Goal: Task Accomplishment & Management: Use online tool/utility

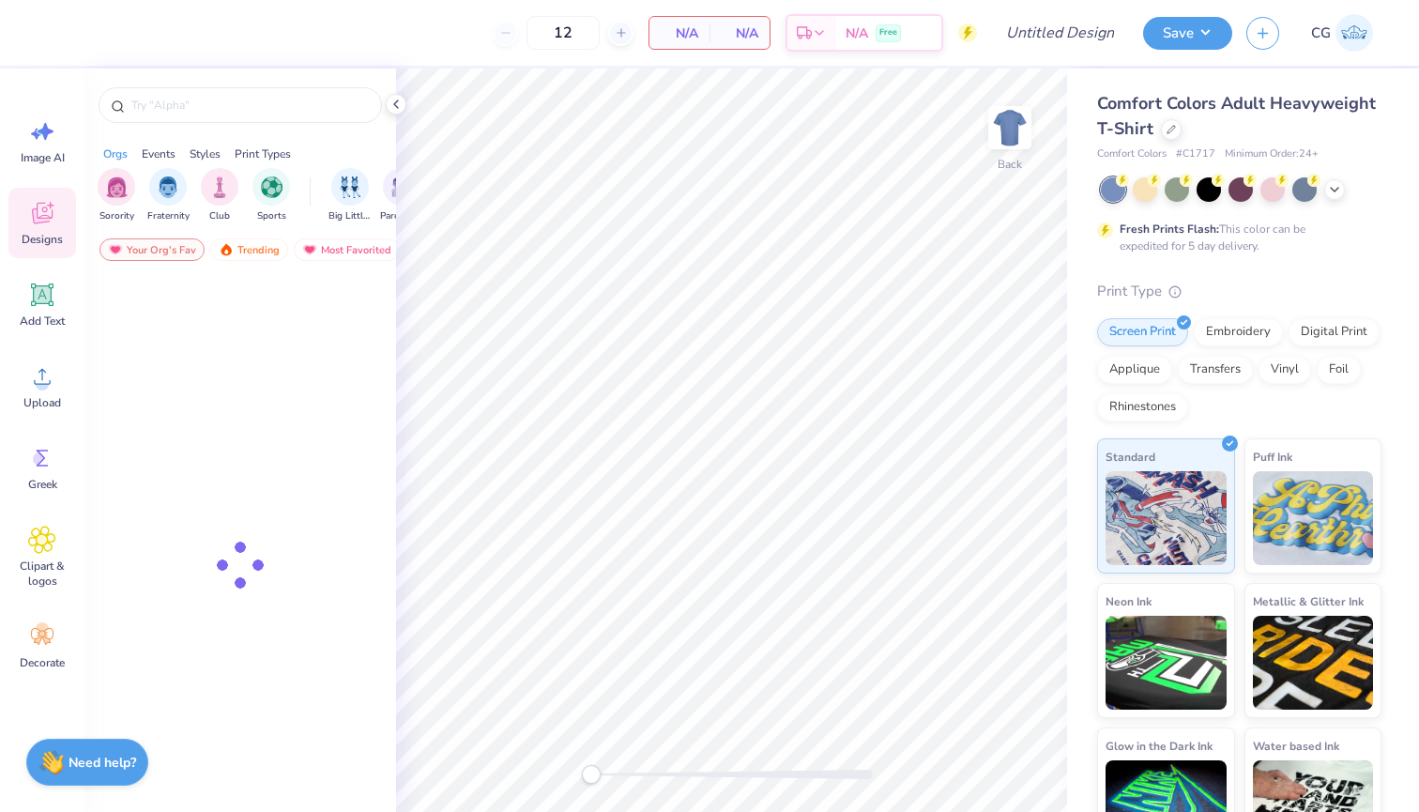
click at [1358, 34] on img at bounding box center [1354, 33] width 38 height 38
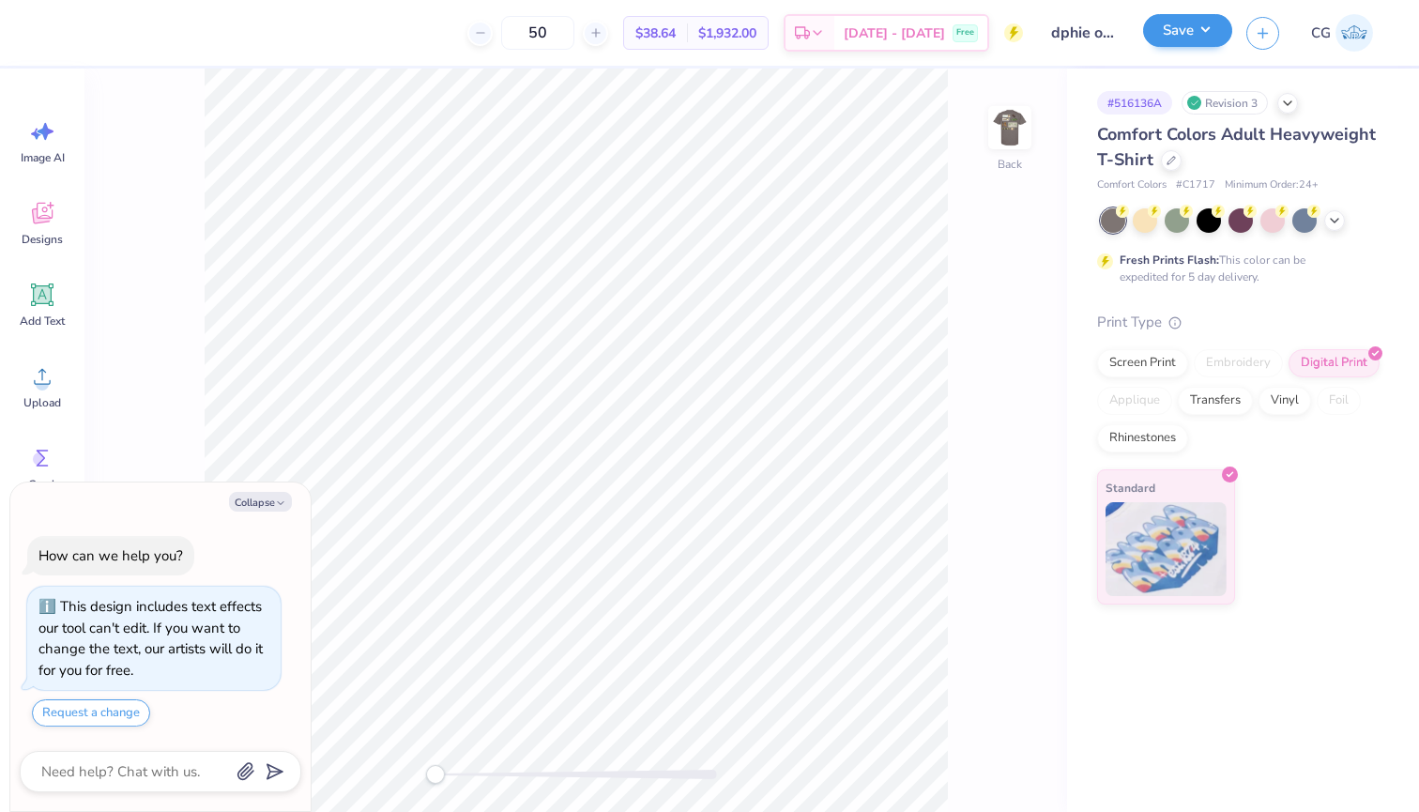
click at [1204, 35] on button "Save" at bounding box center [1187, 30] width 89 height 33
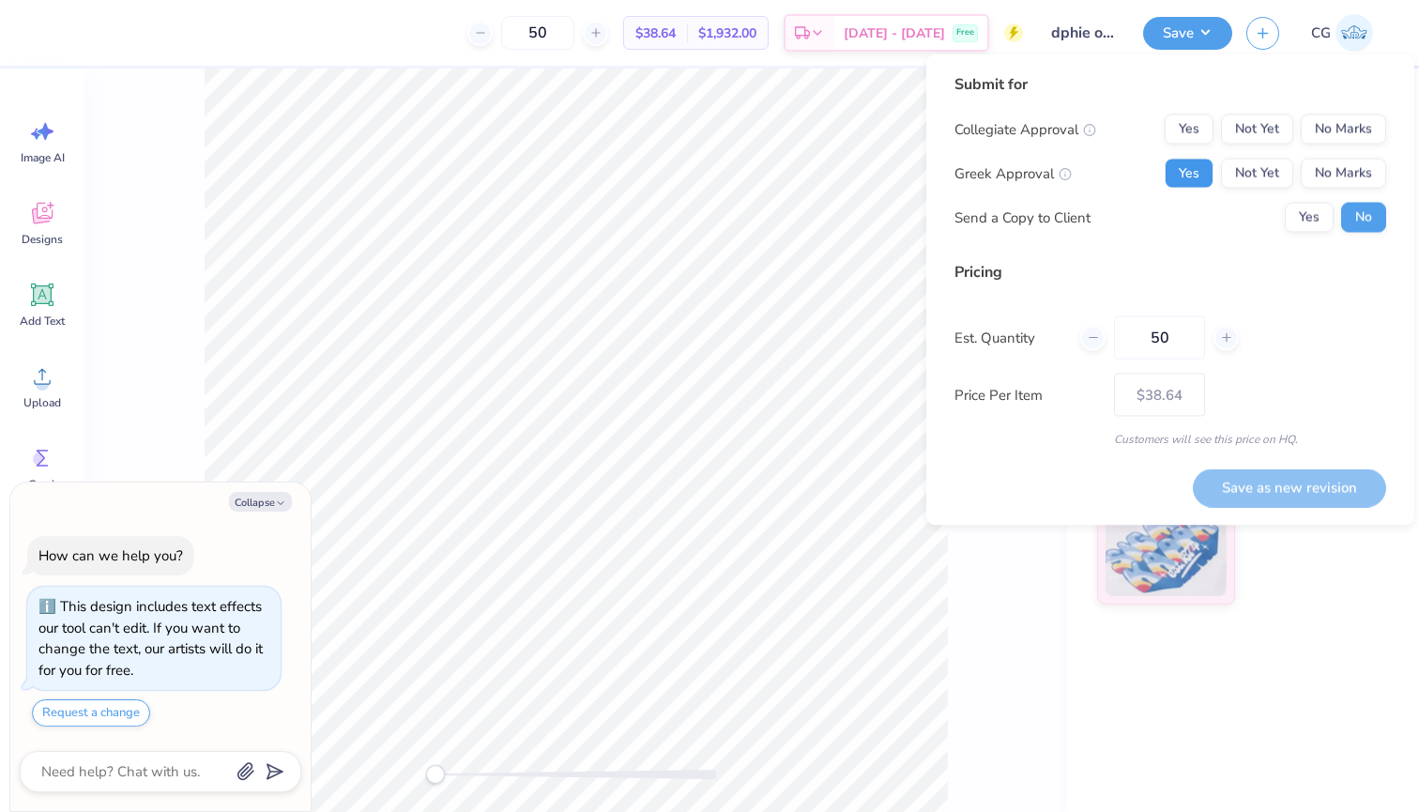
click at [1198, 174] on button "Yes" at bounding box center [1189, 174] width 49 height 30
click at [1349, 132] on button "No Marks" at bounding box center [1343, 129] width 85 height 30
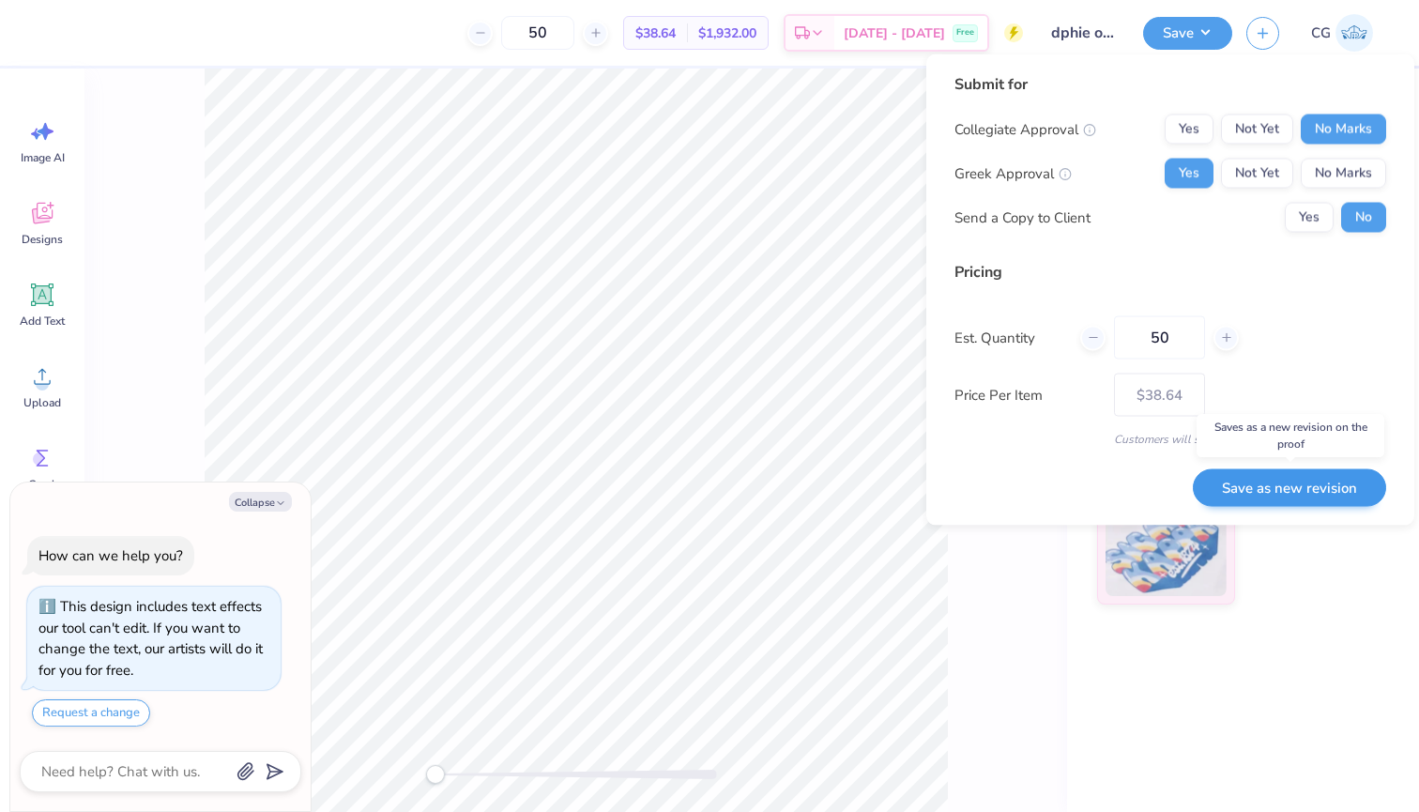
click at [1293, 485] on button "Save as new revision" at bounding box center [1289, 487] width 193 height 38
type textarea "x"
type input "– –"
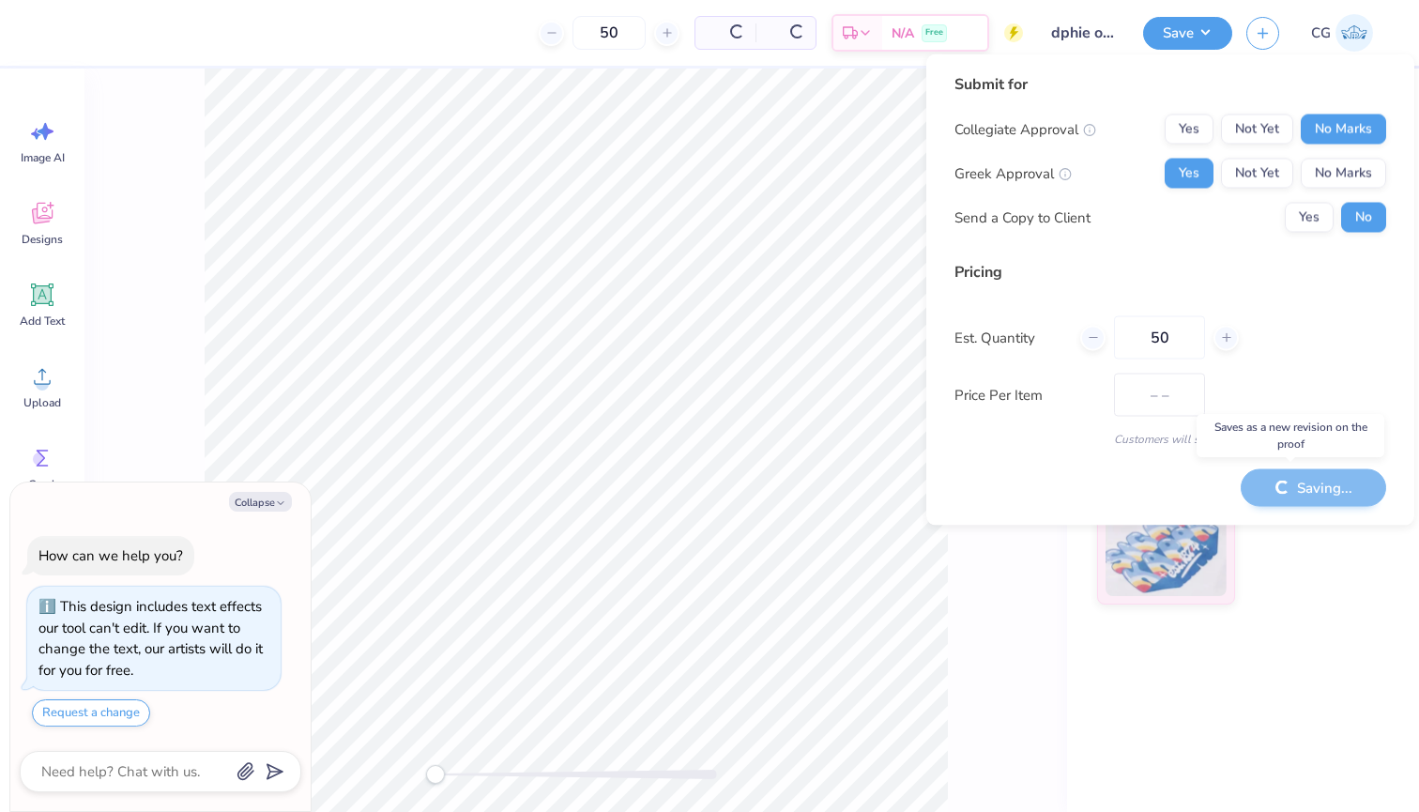
type textarea "x"
type input "$38.64"
click at [1343, 44] on img at bounding box center [1354, 33] width 38 height 38
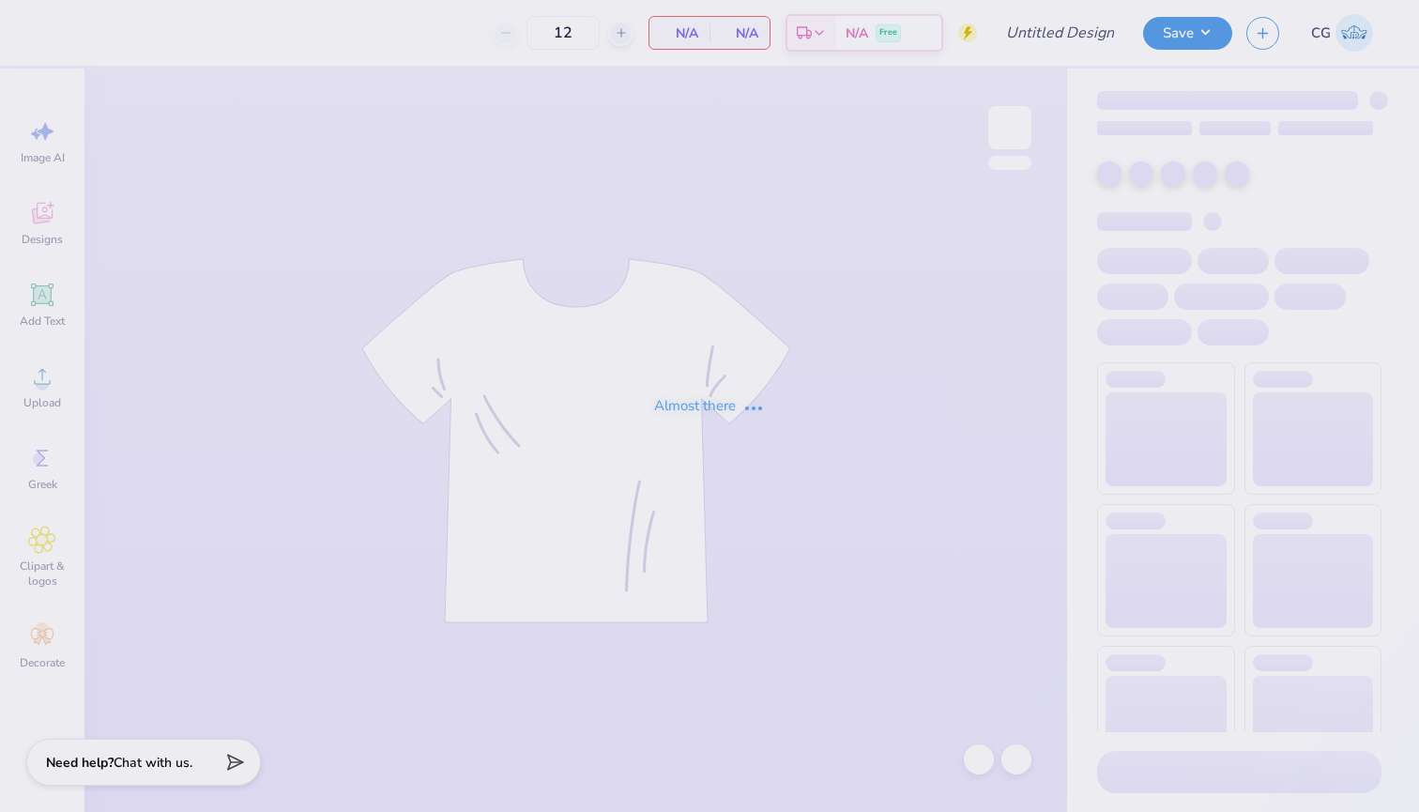
type input "dphie oasis design final"
type input "50"
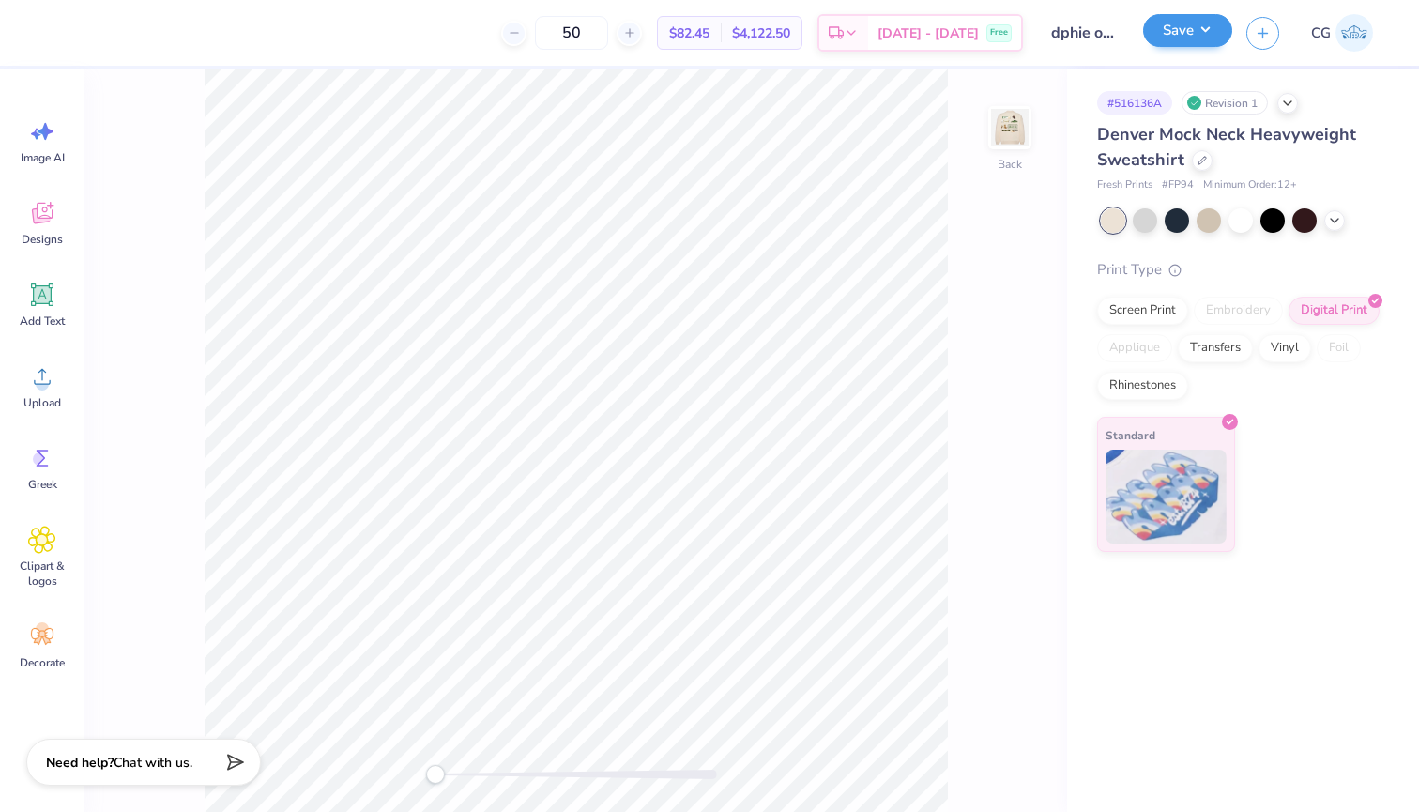
click at [1219, 30] on button "Save" at bounding box center [1187, 30] width 89 height 33
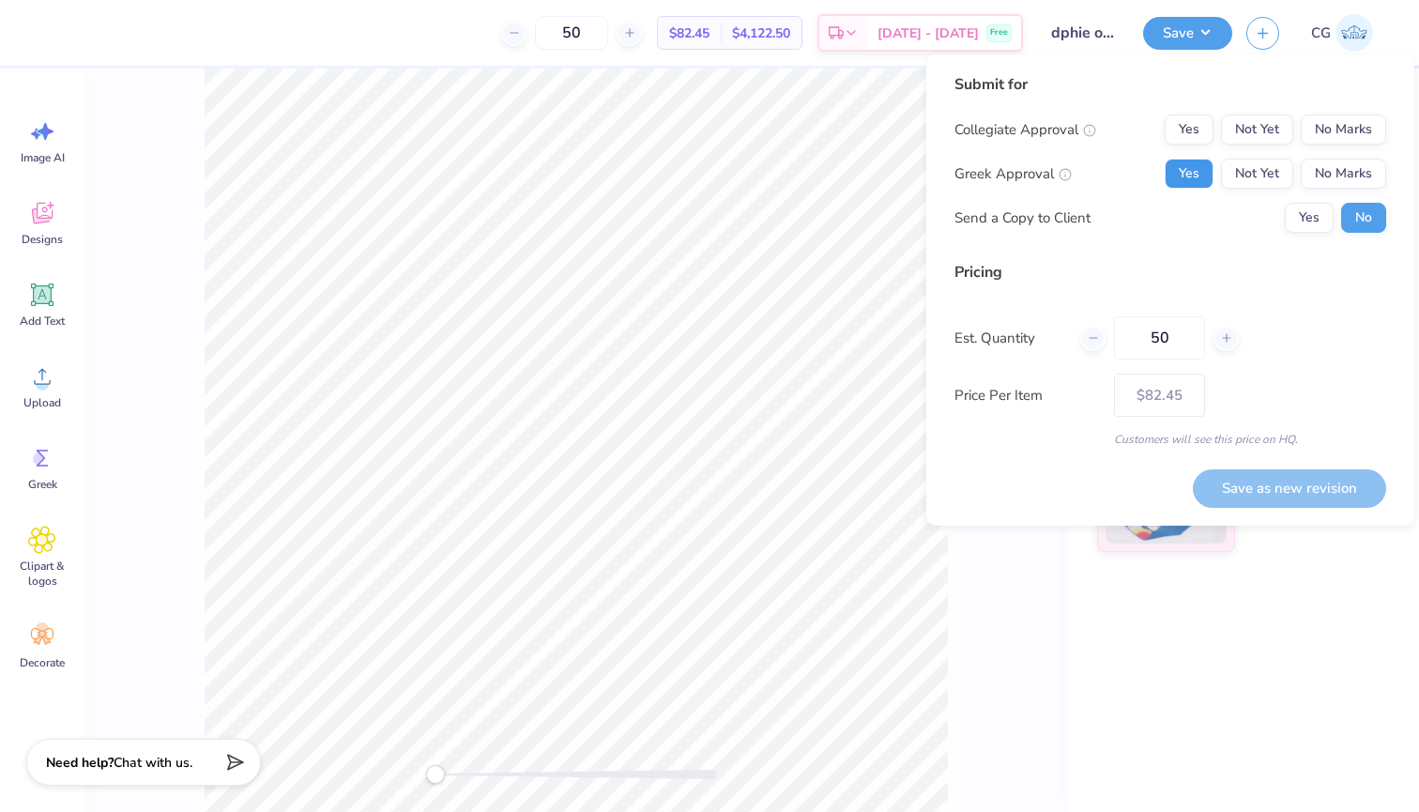
click at [1207, 183] on button "Yes" at bounding box center [1189, 174] width 49 height 30
click at [1365, 131] on button "No Marks" at bounding box center [1343, 129] width 85 height 30
click at [1287, 488] on button "Save as new revision" at bounding box center [1289, 488] width 193 height 38
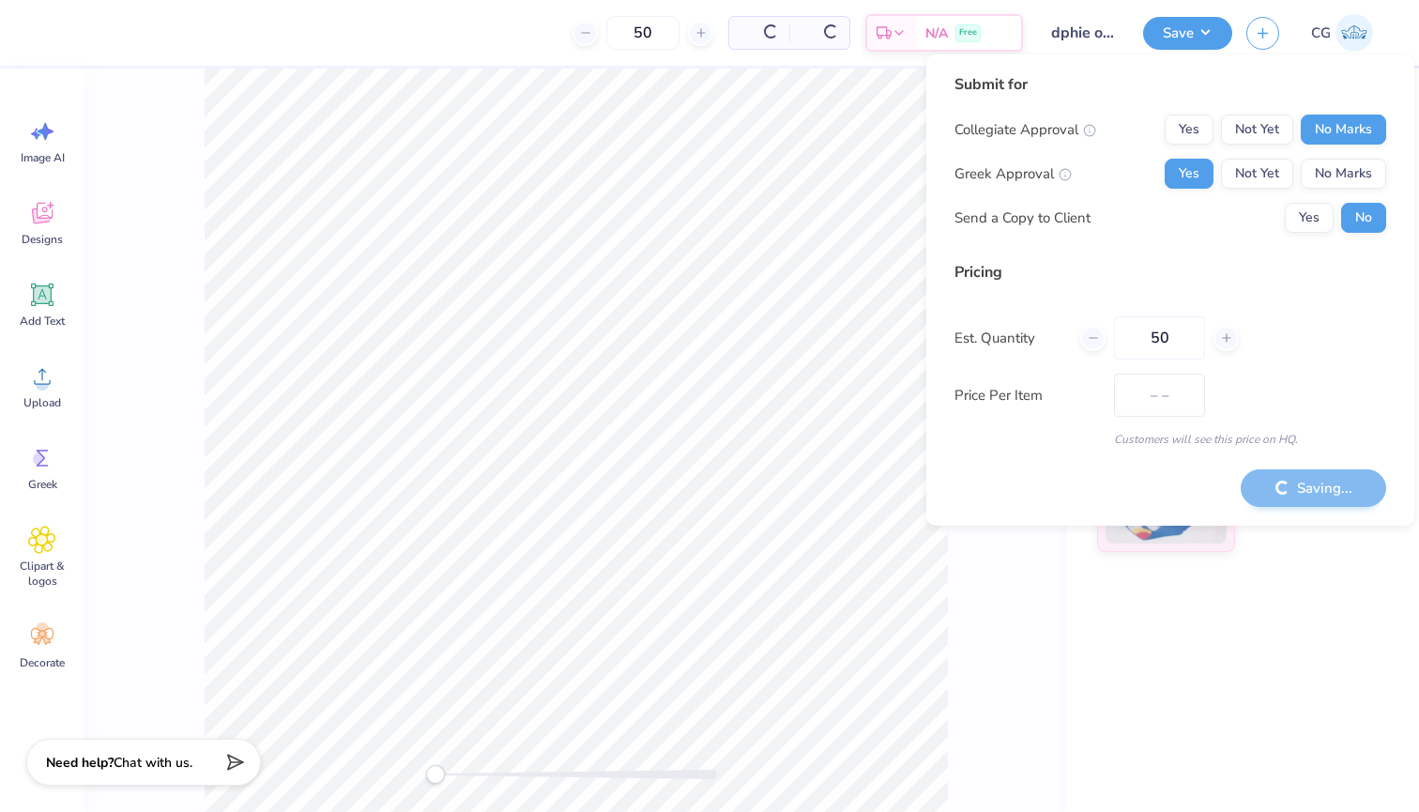
type input "$82.45"
